Goal: Information Seeking & Learning: Understand process/instructions

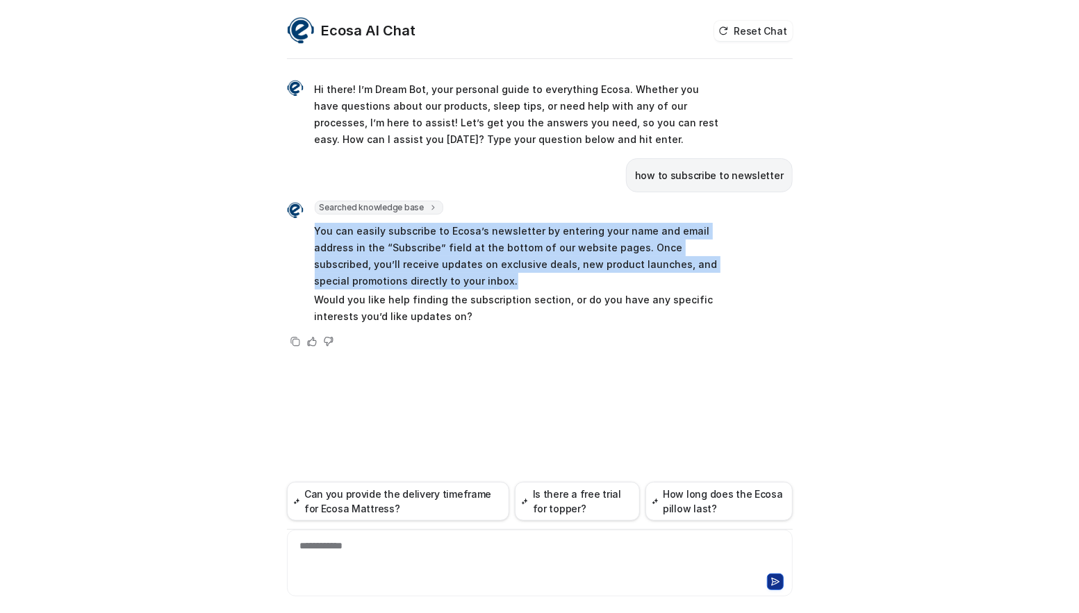
drag, startPoint x: 479, startPoint y: 278, endPoint x: 313, endPoint y: 230, distance: 172.8
click at [313, 230] on div "Searched knowledge base search_queries : [ "subscribe to newsletter" ] You can …" at bounding box center [504, 264] width 434 height 127
copy p "You can easily subscribe to Ecosa’s newsletter by entering your name and email …"
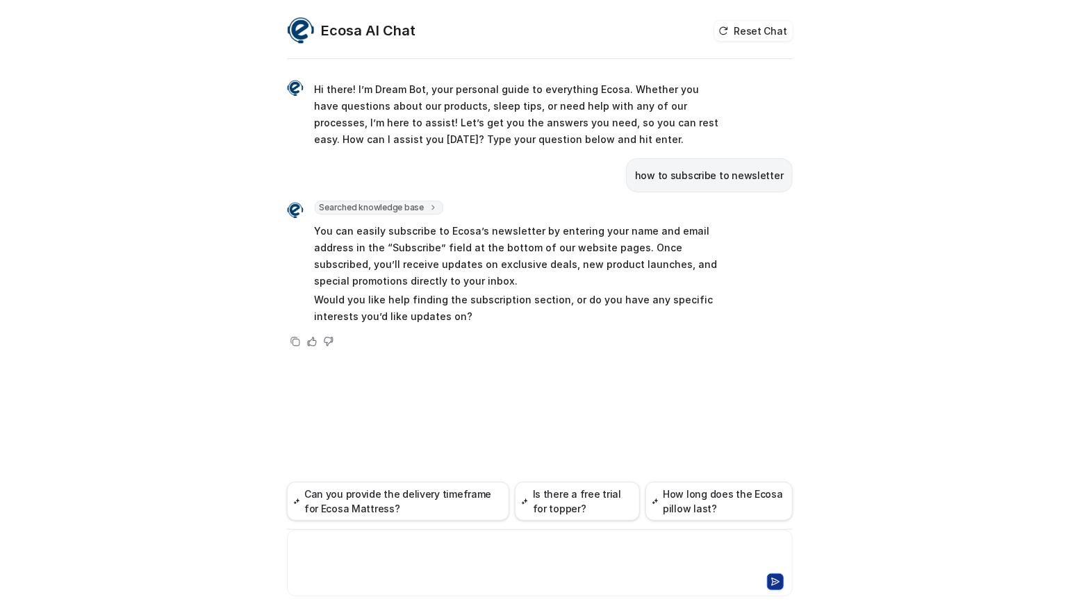
click at [336, 552] on div at bounding box center [539, 555] width 499 height 32
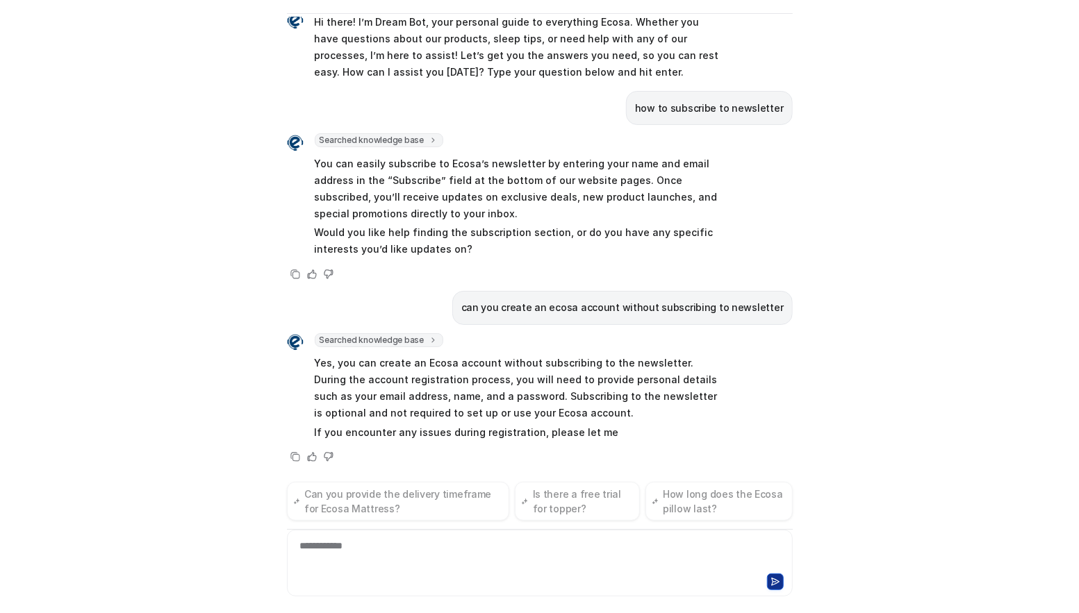
scroll to position [38, 0]
